Goal: Information Seeking & Learning: Learn about a topic

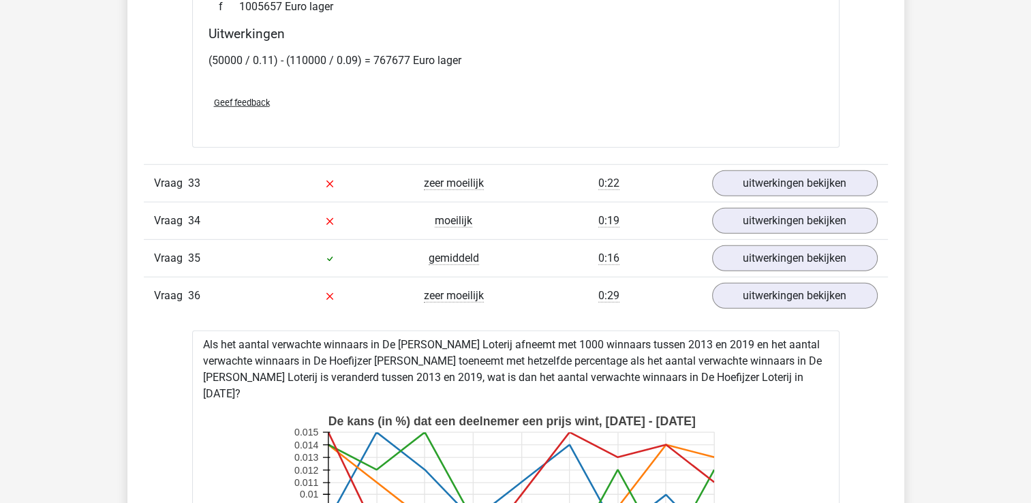
scroll to position [3887, 0]
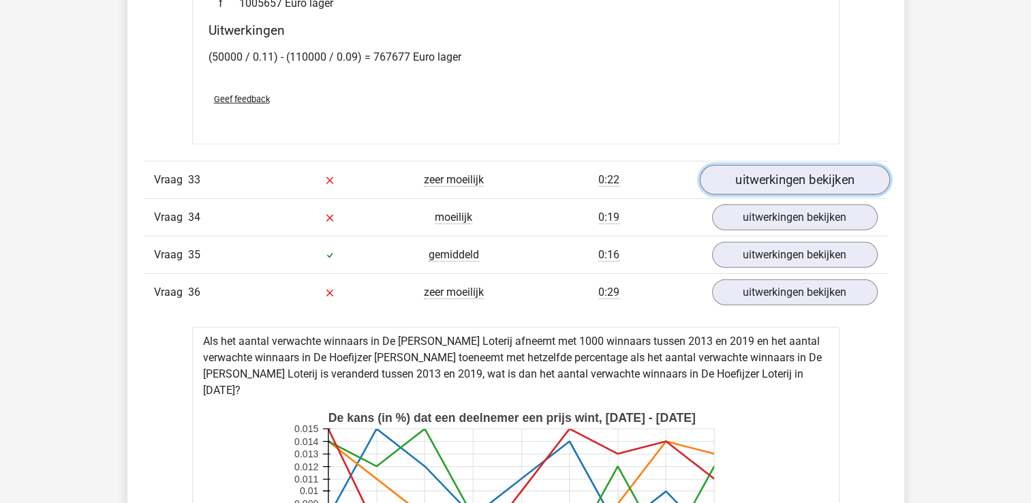
click at [753, 165] on link "uitwerkingen bekijken" at bounding box center [794, 180] width 190 height 30
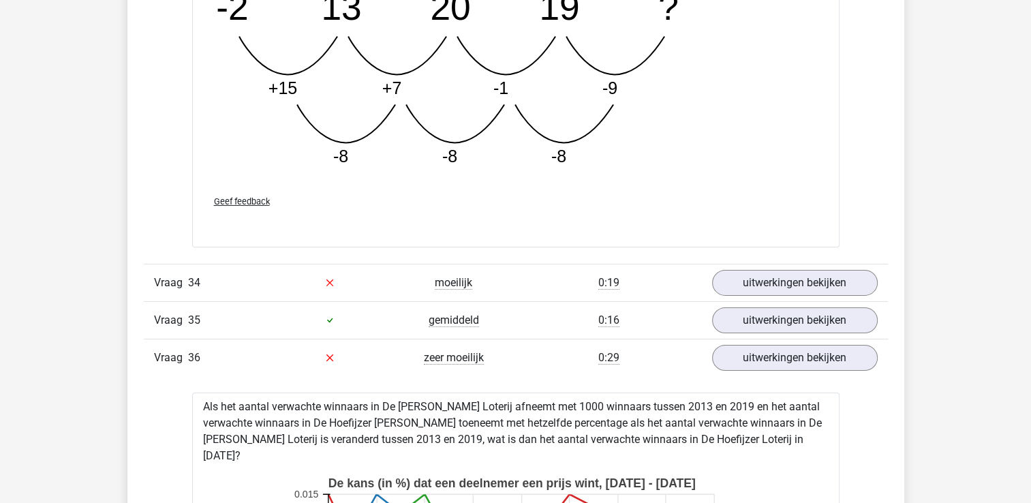
scroll to position [4569, 0]
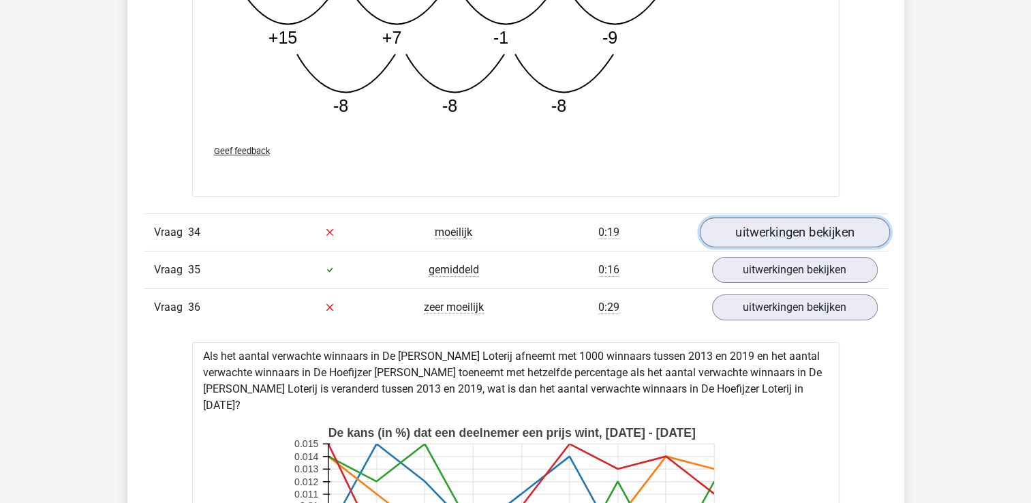
click at [774, 224] on link "uitwerkingen bekijken" at bounding box center [794, 232] width 190 height 30
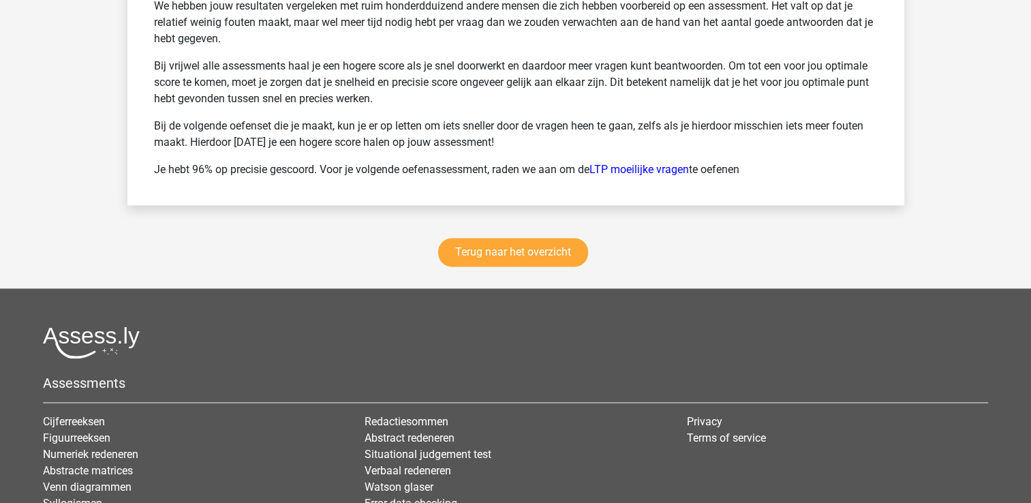
scroll to position [7105, 0]
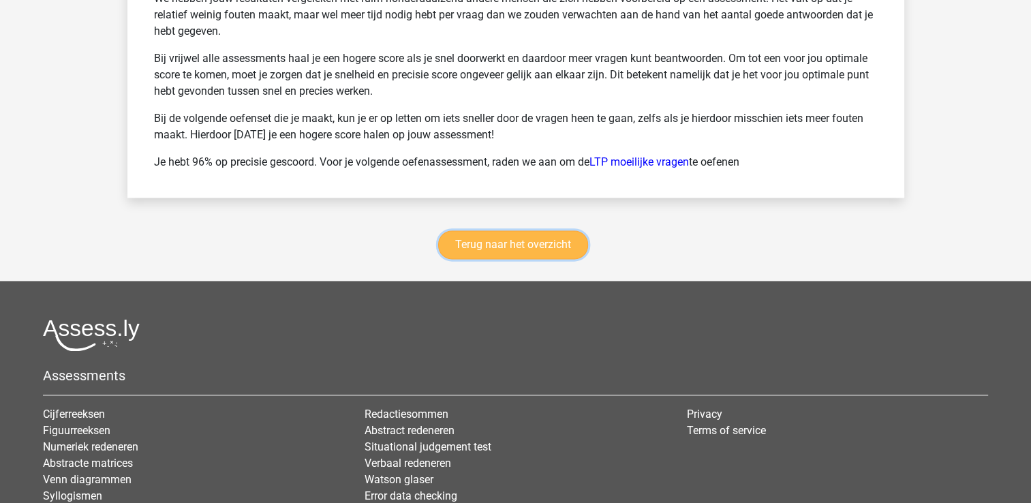
click at [571, 230] on link "Terug naar het overzicht" at bounding box center [513, 244] width 150 height 29
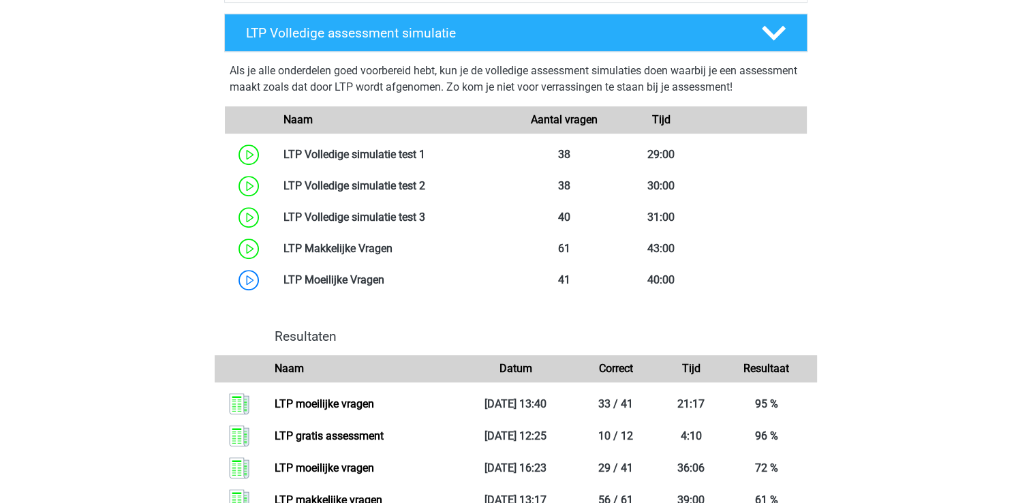
scroll to position [763, 0]
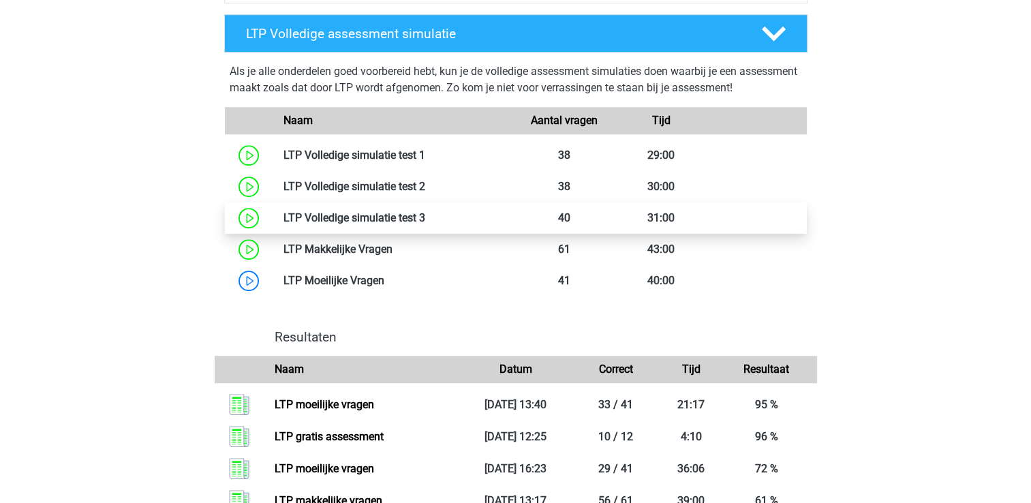
click at [425, 218] on link at bounding box center [425, 217] width 0 height 13
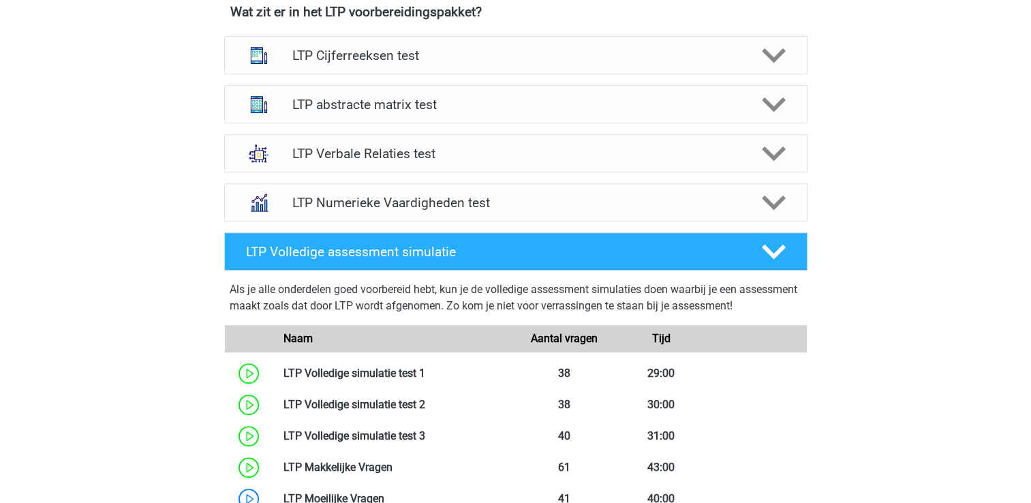
scroll to position [518, 0]
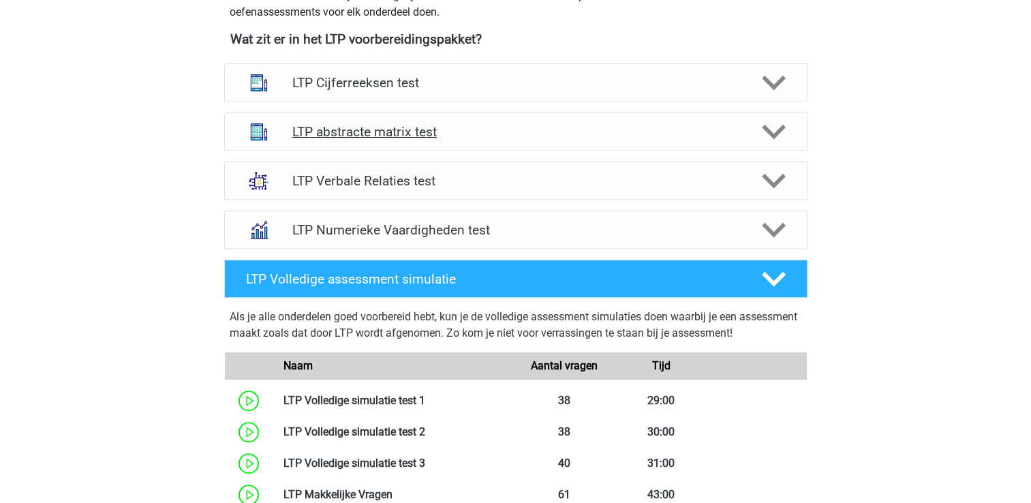
click at [344, 130] on h4 "LTP abstracte matrix test" at bounding box center [515, 132] width 446 height 16
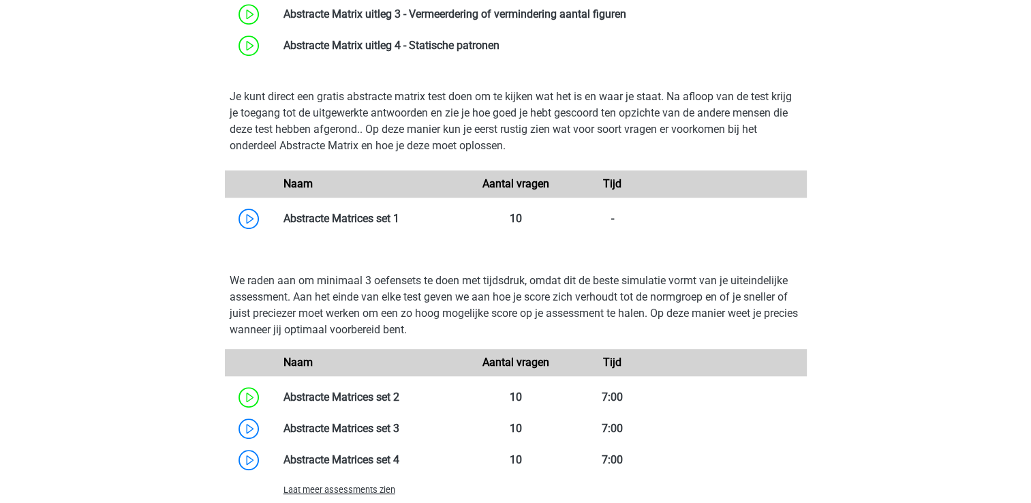
scroll to position [845, 0]
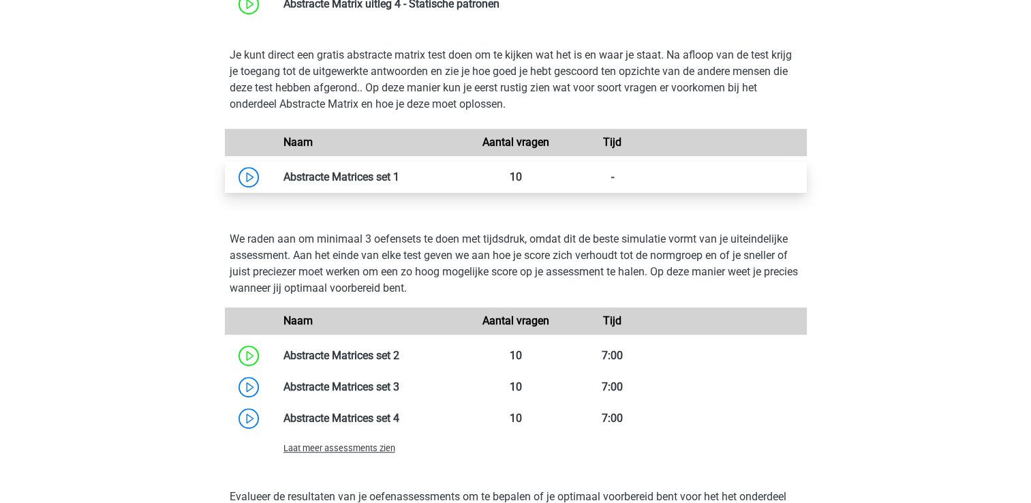
click at [399, 175] on link at bounding box center [399, 176] width 0 height 13
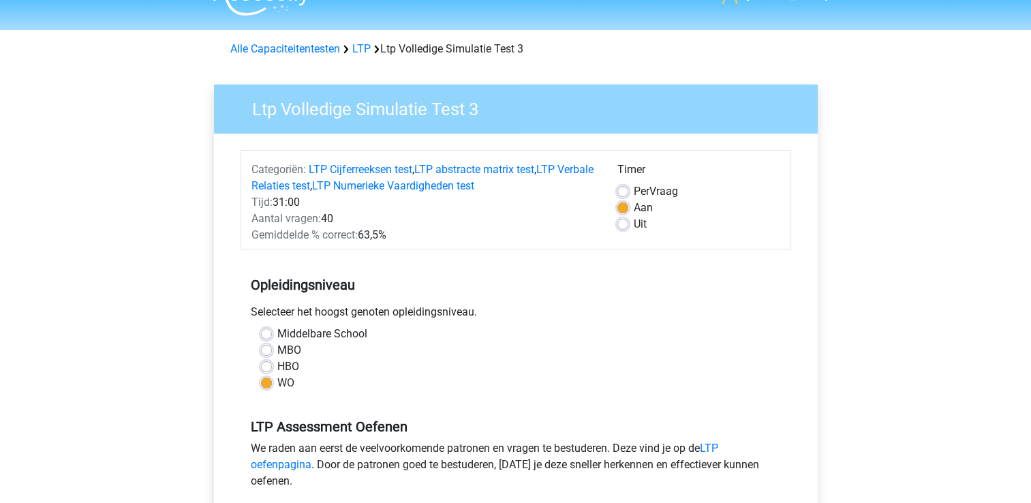
scroll to position [82, 0]
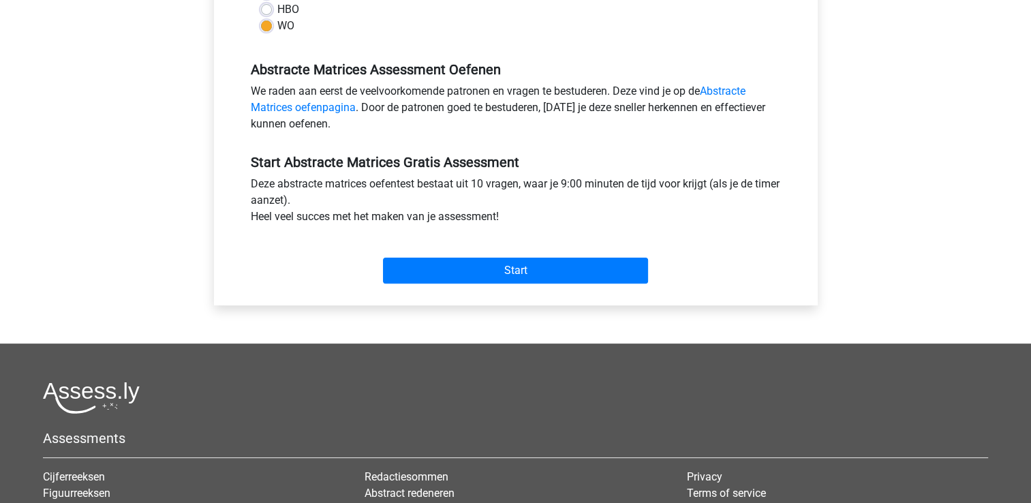
scroll to position [382, 0]
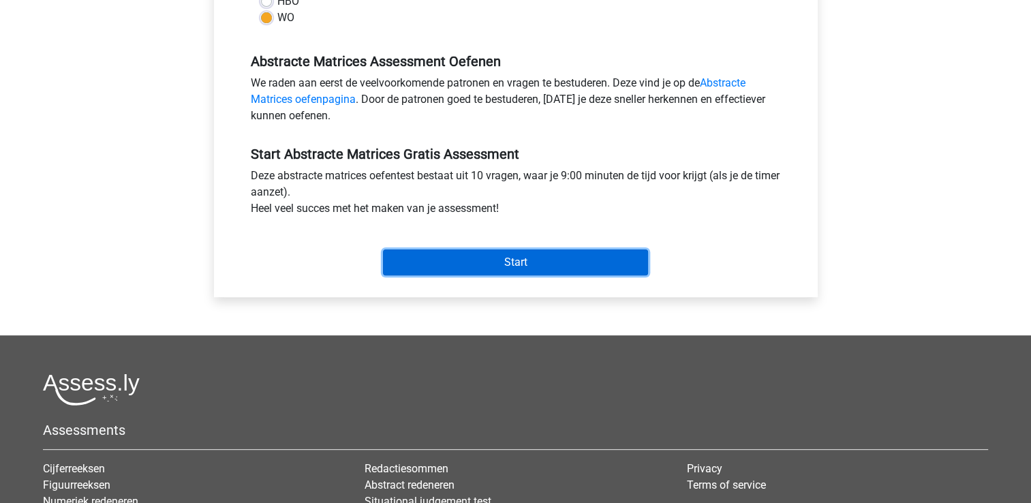
click at [509, 270] on input "Start" at bounding box center [515, 262] width 265 height 26
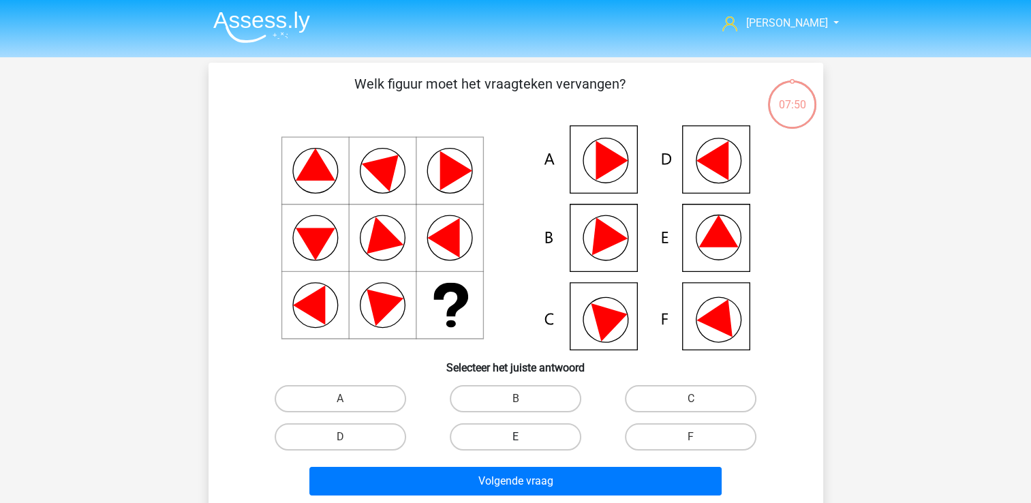
click at [549, 427] on label "E" at bounding box center [516, 436] width 132 height 27
click at [524, 437] on input "E" at bounding box center [519, 441] width 9 height 9
radio input "true"
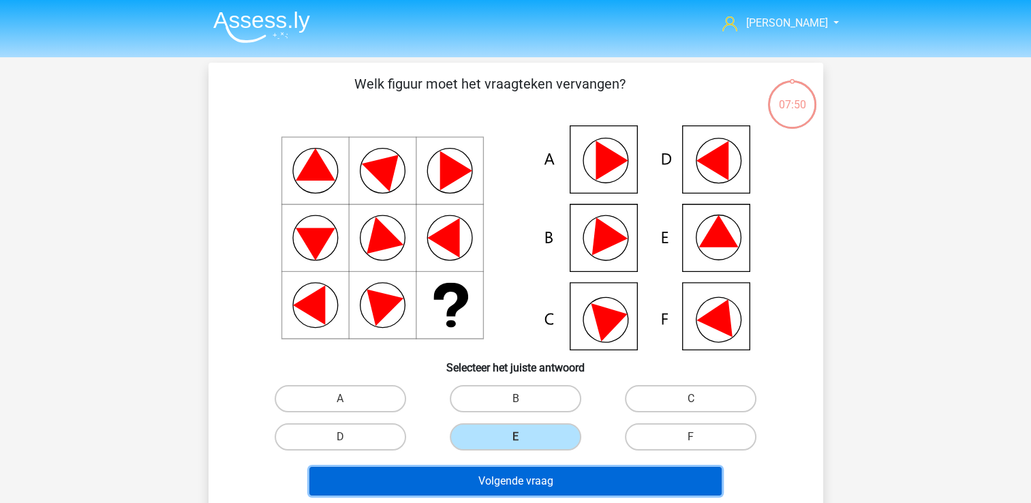
click at [529, 483] on button "Volgende vraag" at bounding box center [515, 481] width 412 height 29
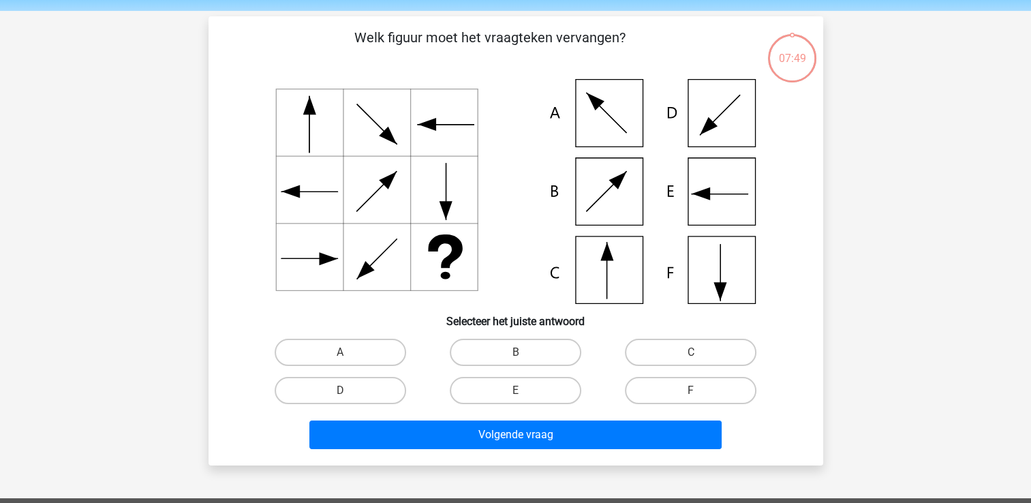
scroll to position [63, 0]
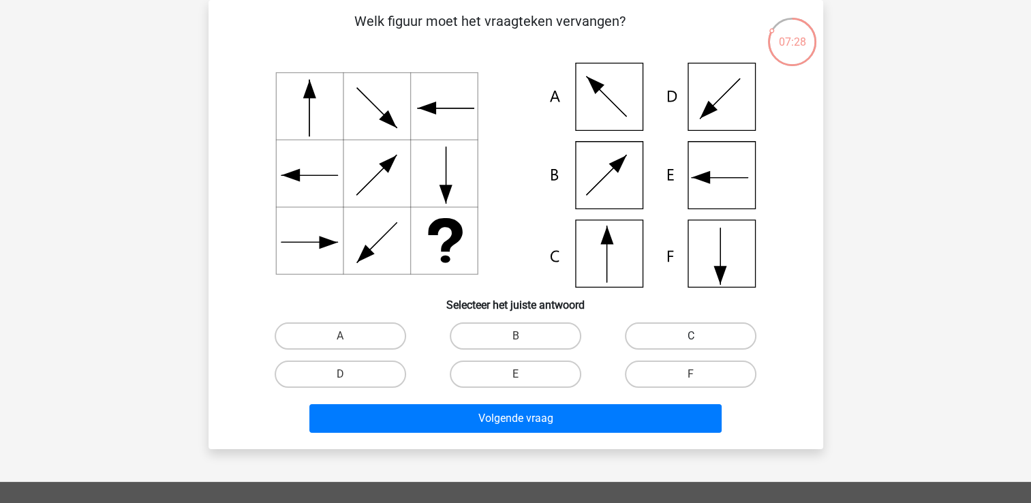
click at [646, 335] on label "C" at bounding box center [691, 335] width 132 height 27
click at [691, 336] on input "C" at bounding box center [695, 340] width 9 height 9
radio input "true"
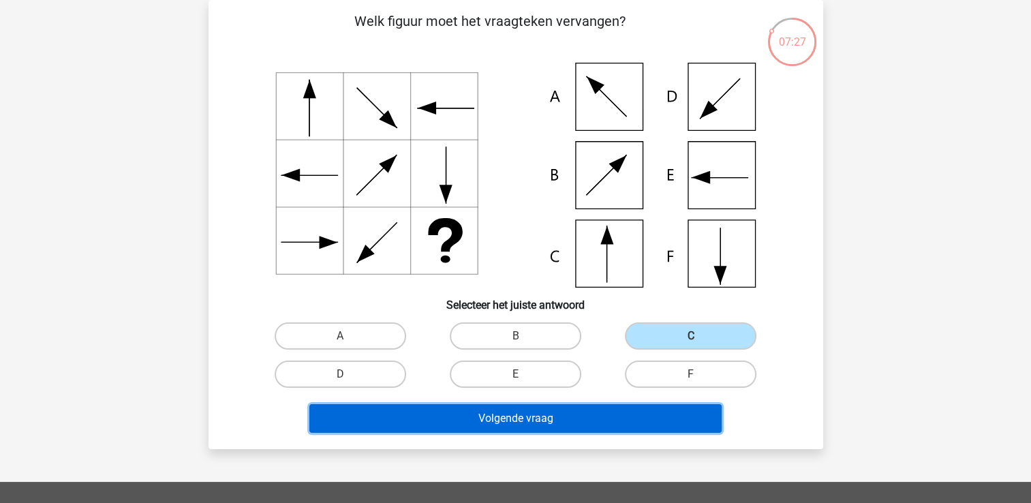
click at [559, 413] on button "Volgende vraag" at bounding box center [515, 418] width 412 height 29
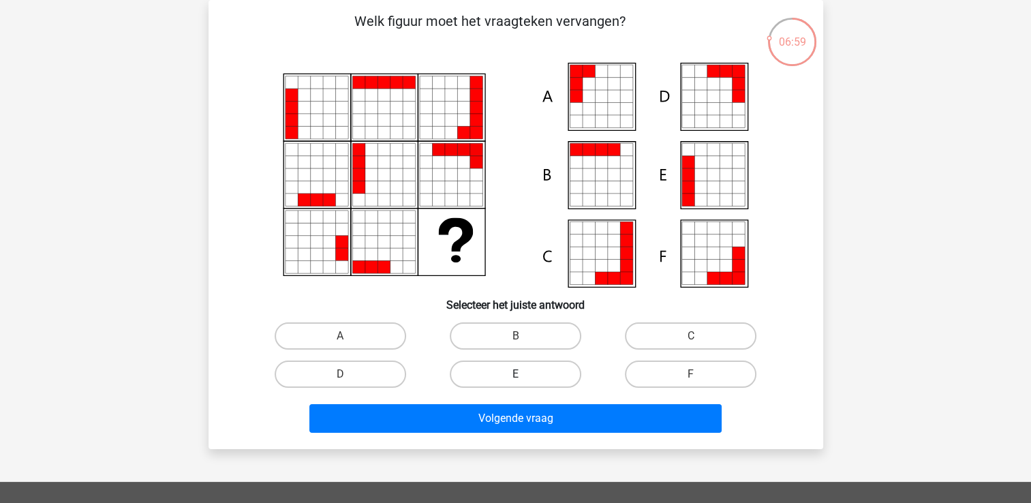
click at [545, 371] on label "E" at bounding box center [516, 374] width 132 height 27
click at [524, 374] on input "E" at bounding box center [519, 378] width 9 height 9
radio input "true"
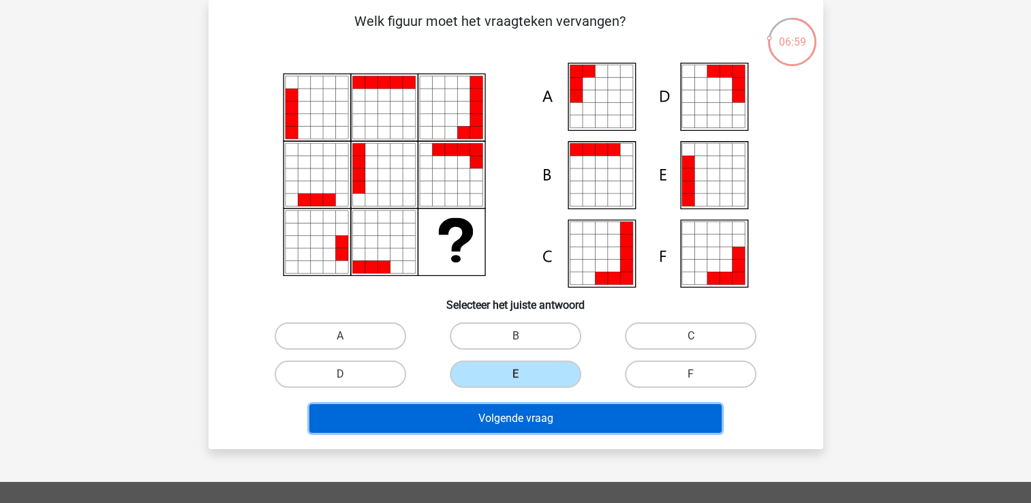
click at [539, 414] on button "Volgende vraag" at bounding box center [515, 418] width 412 height 29
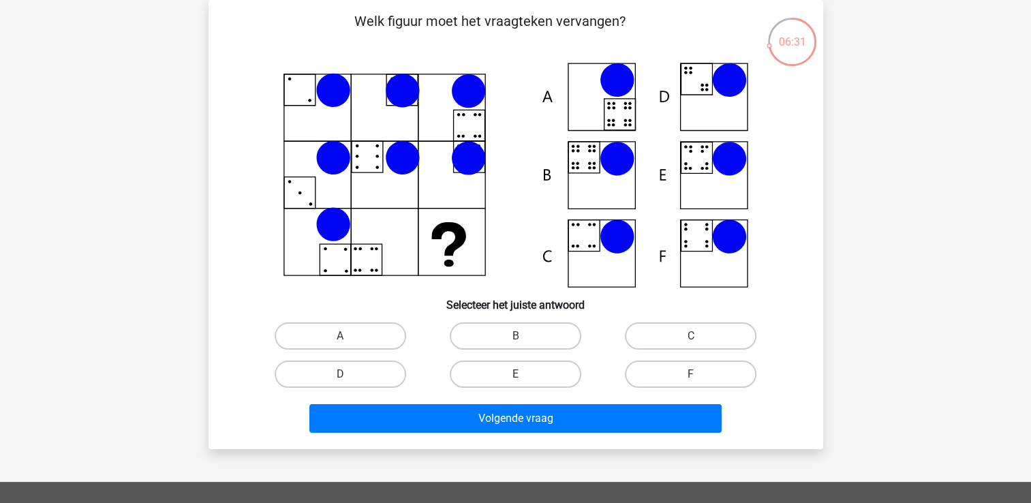
click at [580, 210] on icon at bounding box center [515, 175] width 549 height 225
click at [539, 331] on label "B" at bounding box center [516, 335] width 132 height 27
click at [524, 336] on input "B" at bounding box center [519, 340] width 9 height 9
radio input "true"
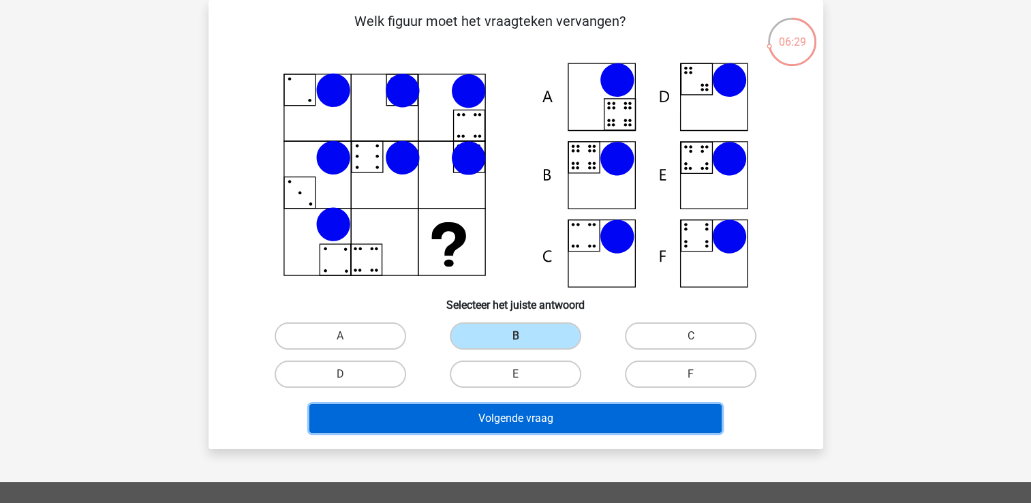
click at [517, 416] on button "Volgende vraag" at bounding box center [515, 418] width 412 height 29
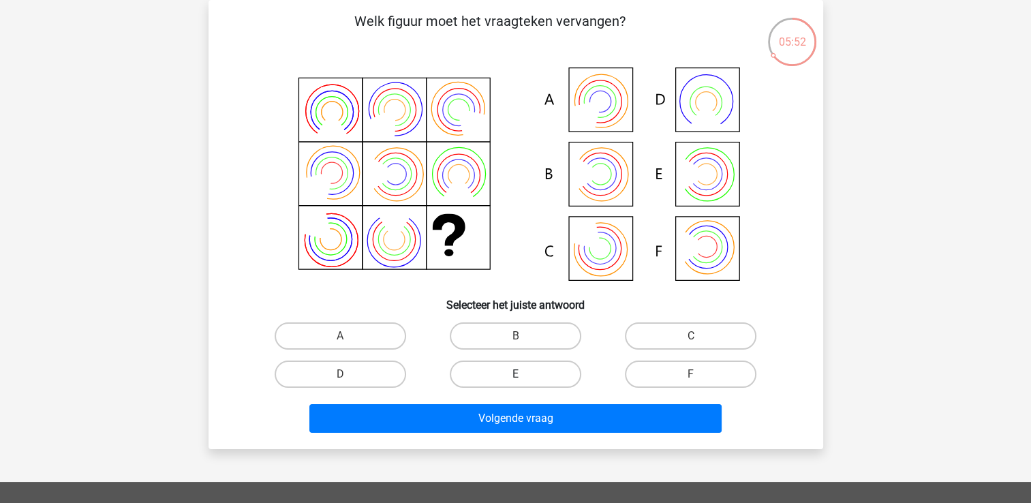
click at [544, 367] on label "E" at bounding box center [516, 374] width 132 height 27
click at [524, 374] on input "E" at bounding box center [519, 378] width 9 height 9
radio input "true"
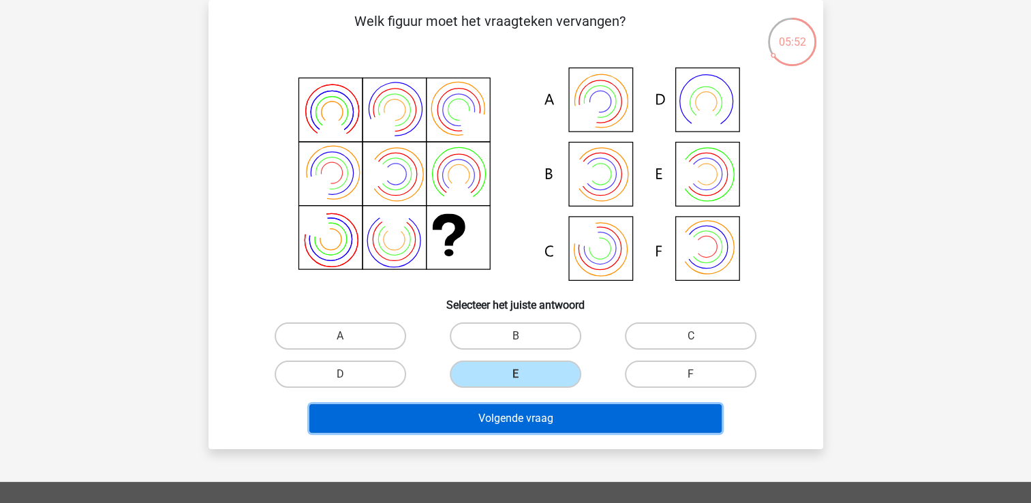
click at [526, 416] on button "Volgende vraag" at bounding box center [515, 418] width 412 height 29
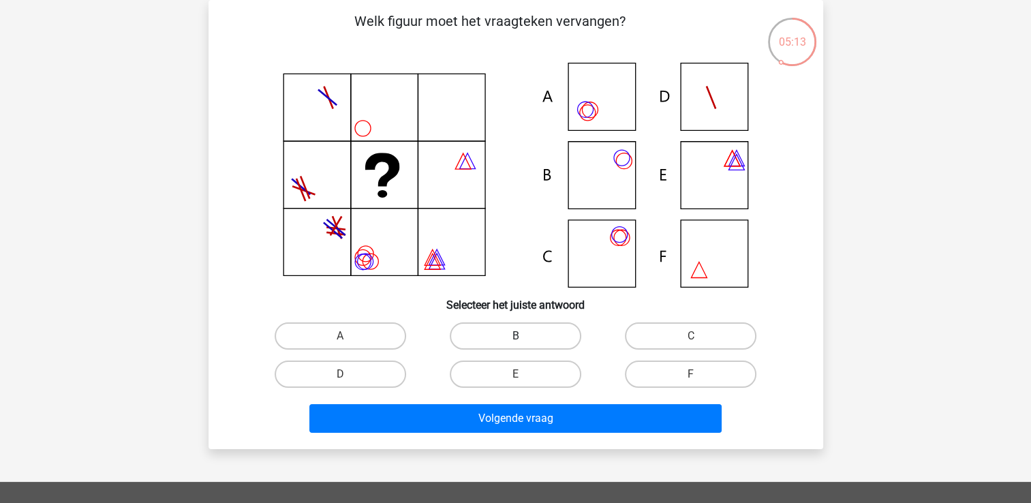
click at [525, 333] on label "B" at bounding box center [516, 335] width 132 height 27
click at [524, 336] on input "B" at bounding box center [519, 340] width 9 height 9
radio input "true"
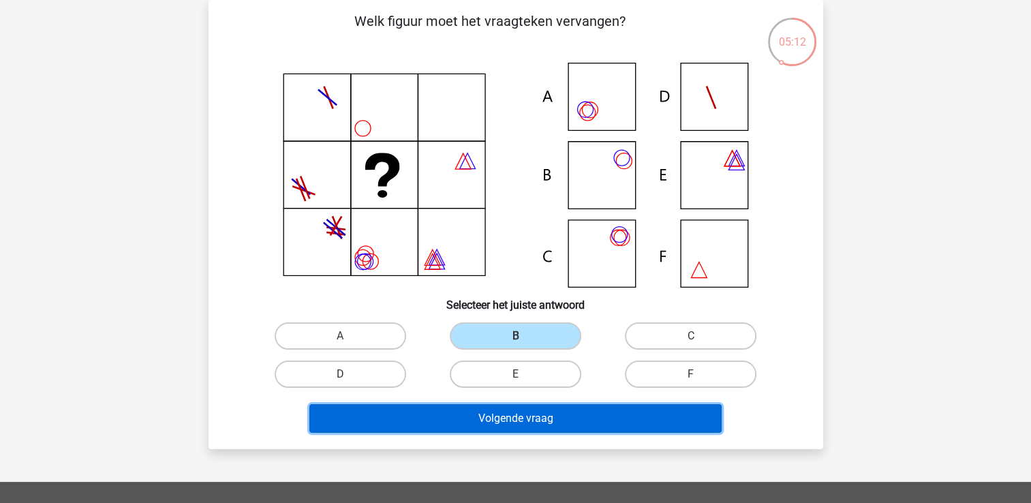
click at [520, 416] on button "Volgende vraag" at bounding box center [515, 418] width 412 height 29
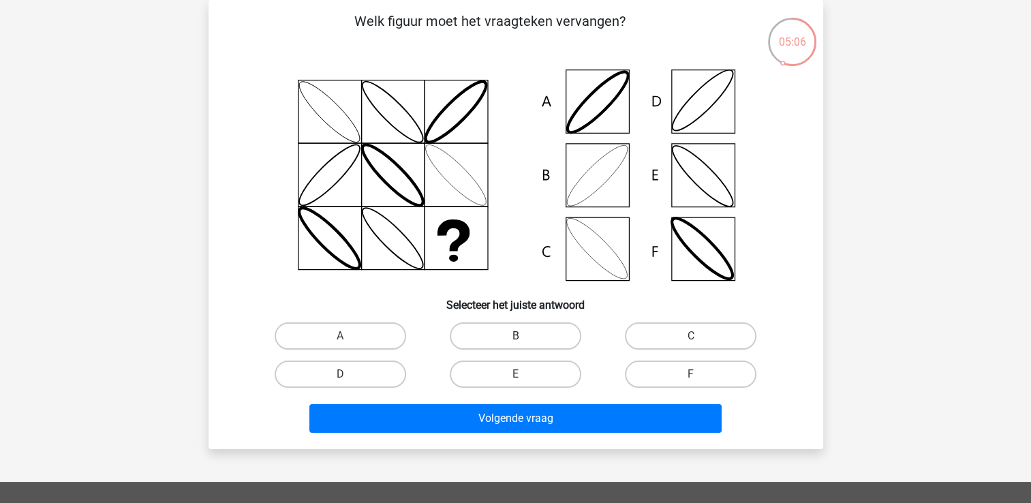
click at [510, 329] on label "B" at bounding box center [516, 335] width 132 height 27
click at [515, 336] on input "B" at bounding box center [519, 340] width 9 height 9
radio input "true"
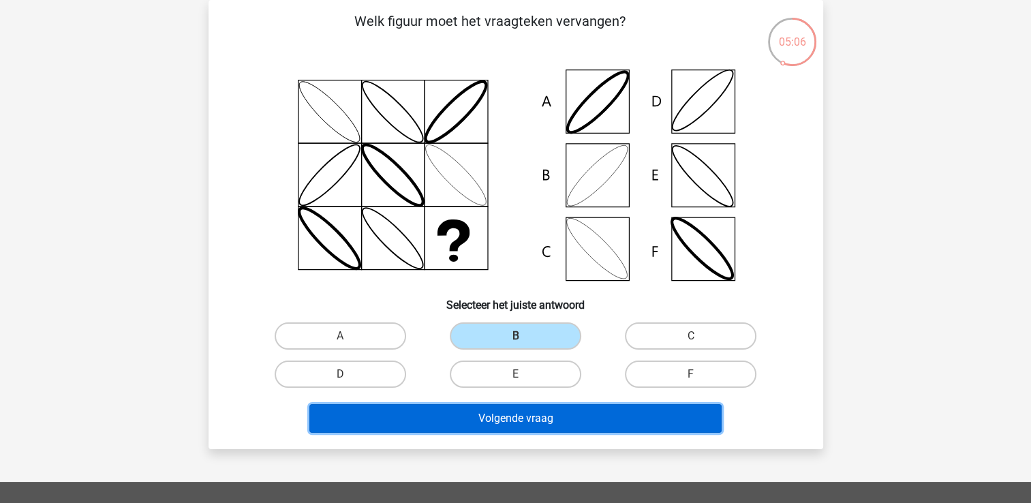
click at [485, 421] on button "Volgende vraag" at bounding box center [515, 418] width 412 height 29
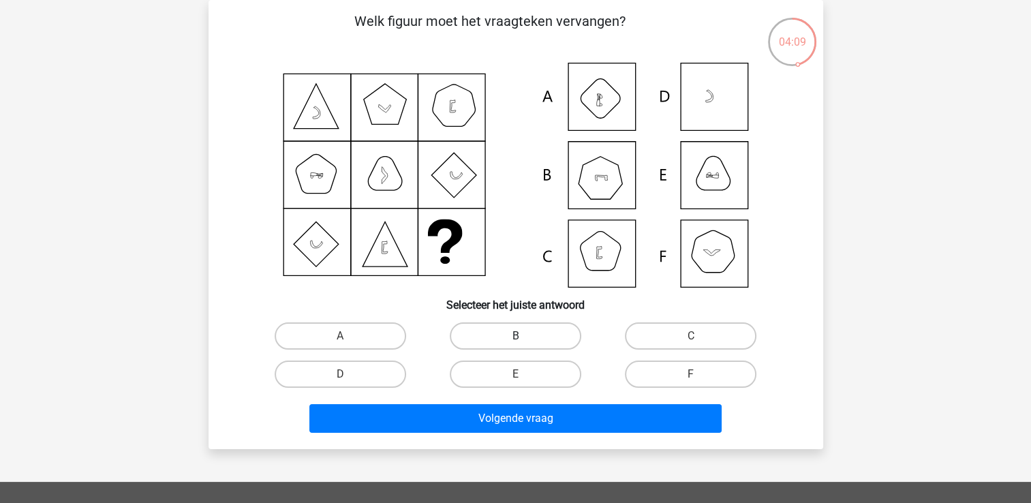
click at [547, 331] on label "B" at bounding box center [516, 335] width 132 height 27
click at [524, 336] on input "B" at bounding box center [519, 340] width 9 height 9
radio input "true"
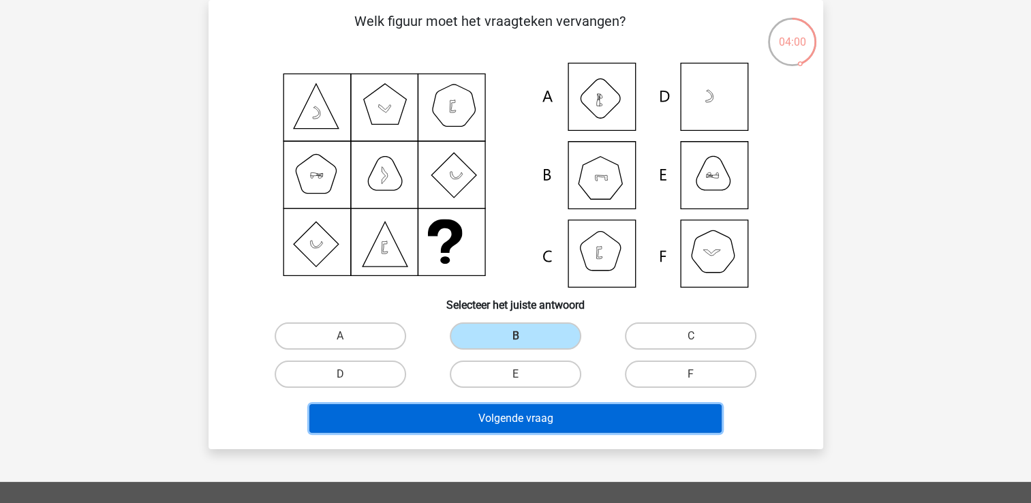
click at [517, 429] on button "Volgende vraag" at bounding box center [515, 418] width 412 height 29
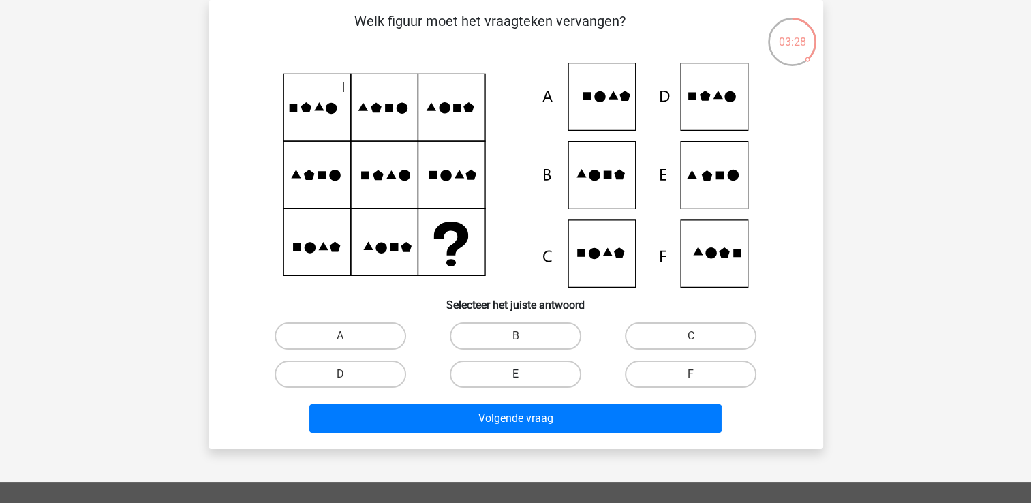
click at [515, 374] on label "E" at bounding box center [516, 374] width 132 height 27
click at [515, 374] on input "E" at bounding box center [519, 378] width 9 height 9
radio input "true"
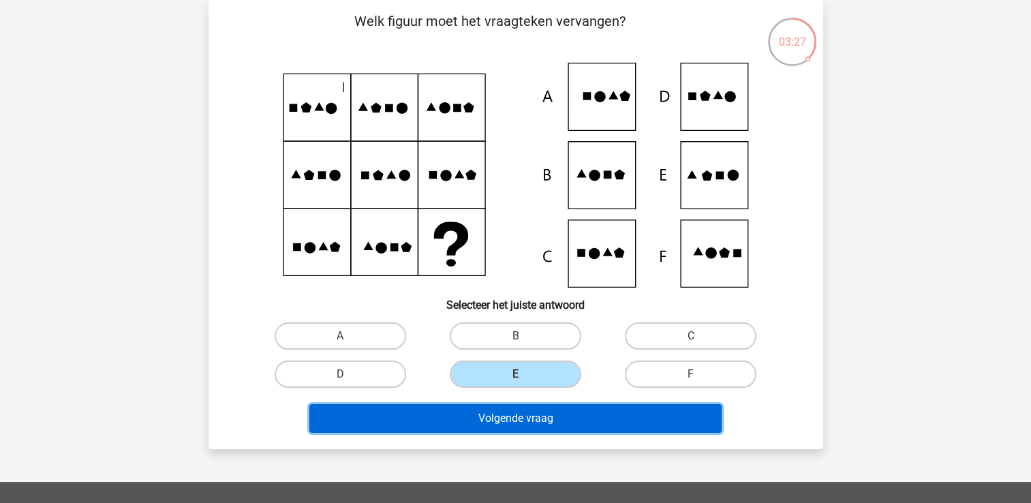
click at [507, 419] on button "Volgende vraag" at bounding box center [515, 418] width 412 height 29
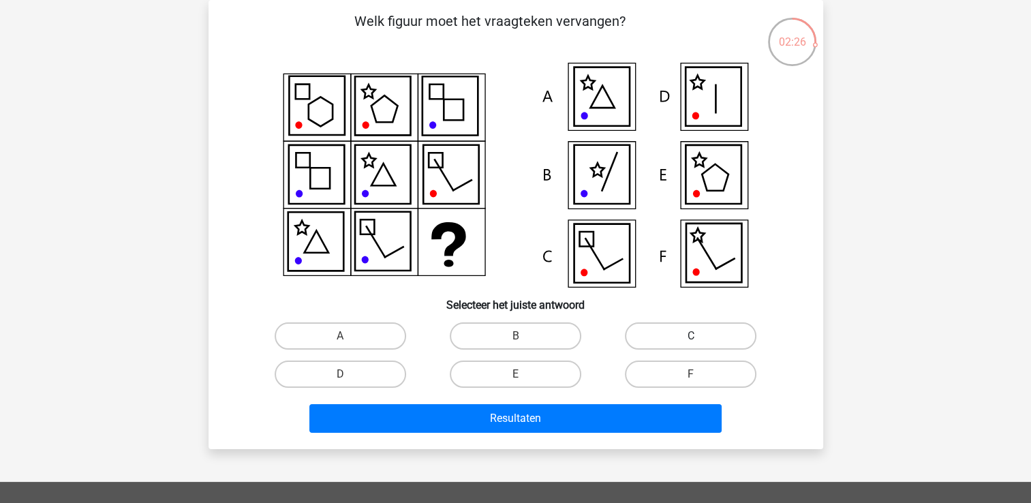
click at [680, 343] on label "C" at bounding box center [691, 335] width 132 height 27
click at [691, 343] on input "C" at bounding box center [695, 340] width 9 height 9
radio input "true"
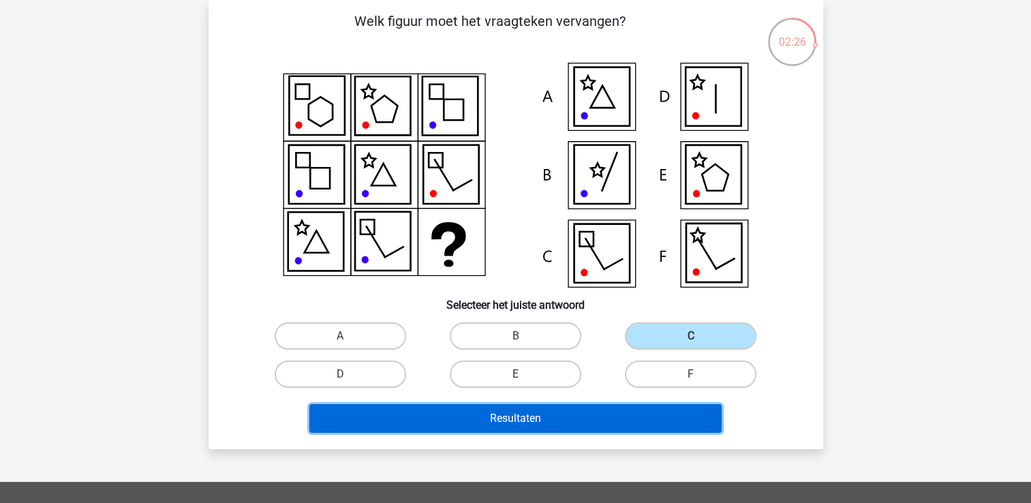
click at [578, 413] on button "Resultaten" at bounding box center [515, 418] width 412 height 29
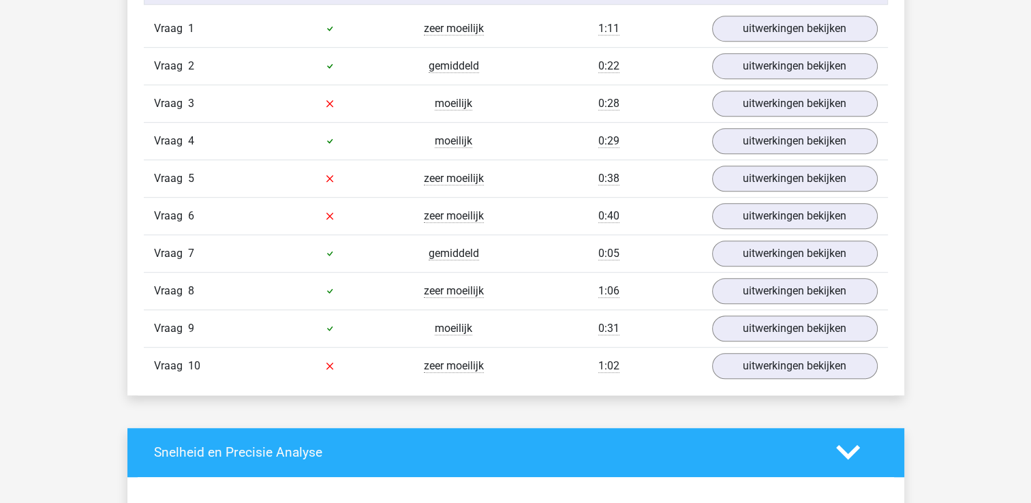
scroll to position [900, 0]
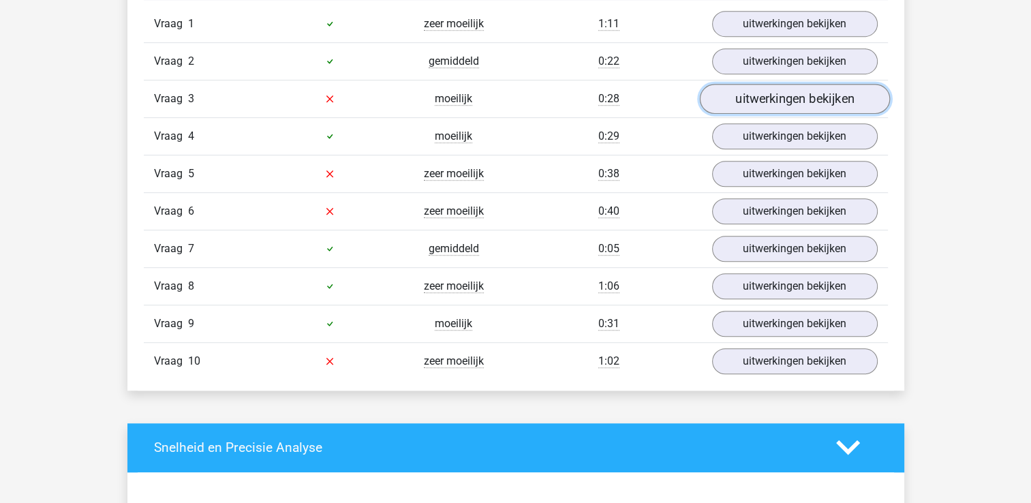
click at [845, 104] on link "uitwerkingen bekijken" at bounding box center [794, 99] width 190 height 30
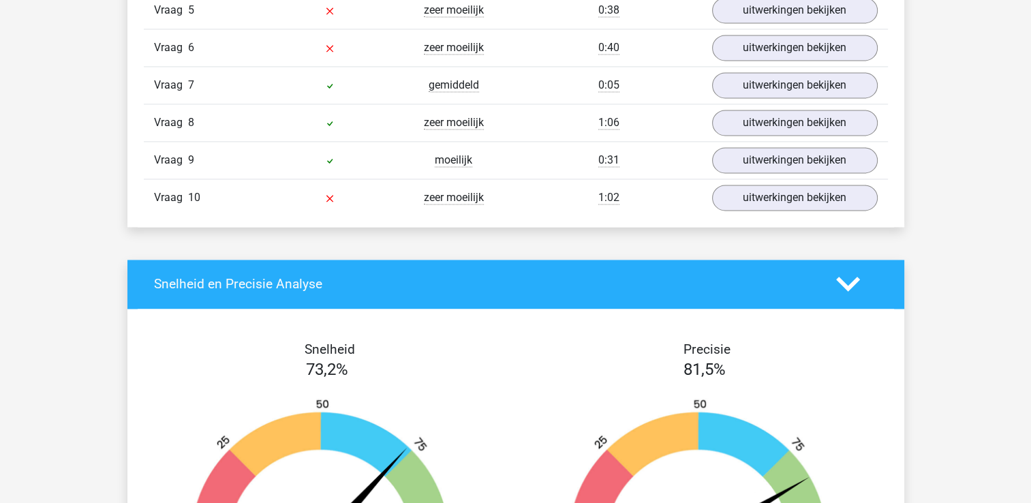
scroll to position [2181, 0]
